Goal: Transaction & Acquisition: Purchase product/service

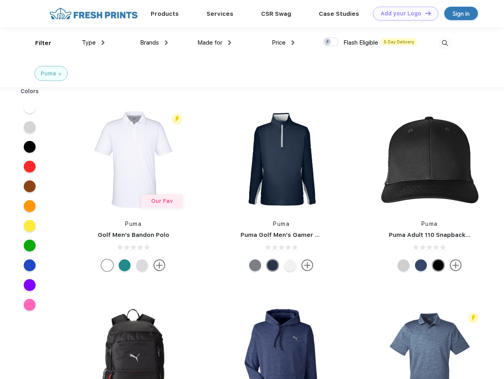
click at [402, 13] on link "Add your Logo Design Tool" at bounding box center [405, 14] width 65 height 14
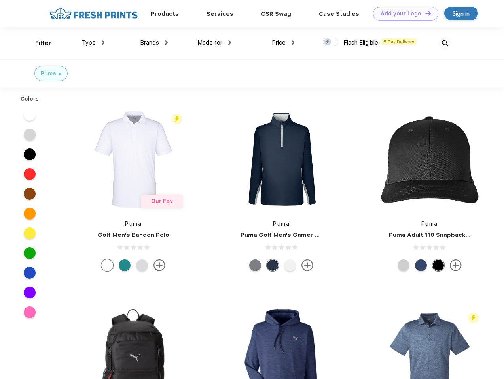
click at [0, 0] on div "Design Tool" at bounding box center [0, 0] width 0 height 0
click at [424, 13] on link "Add your Logo Design Tool" at bounding box center [405, 14] width 65 height 14
click at [38, 43] on div "Filter" at bounding box center [43, 43] width 16 height 9
click at [93, 43] on span "Type" at bounding box center [89, 42] width 14 height 7
click at [154, 43] on span "Brands" at bounding box center [149, 42] width 19 height 7
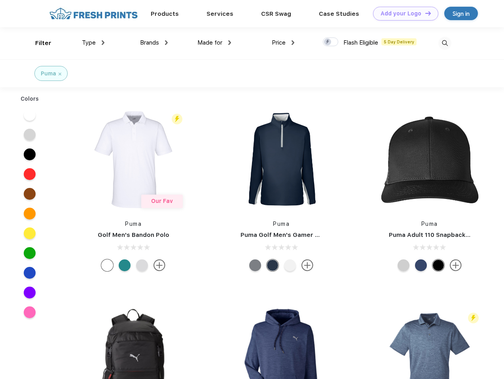
click at [214, 43] on span "Made for" at bounding box center [209, 42] width 25 height 7
click at [283, 43] on span "Price" at bounding box center [279, 42] width 14 height 7
click at [330, 42] on div at bounding box center [330, 42] width 15 height 9
click at [328, 42] on input "checkbox" at bounding box center [325, 39] width 5 height 5
click at [444, 43] on img at bounding box center [444, 43] width 13 height 13
